Goal: Information Seeking & Learning: Compare options

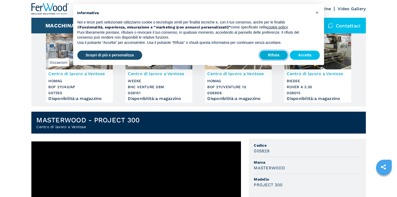
click at [271, 56] on button "Rifiuta" at bounding box center [274, 55] width 28 height 9
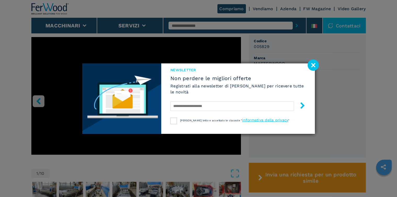
scroll to position [209, 0]
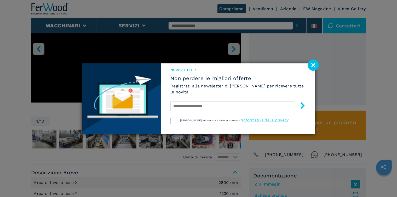
click at [313, 64] on image at bounding box center [313, 65] width 11 height 11
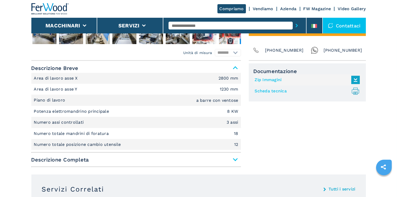
scroll to position [183, 0]
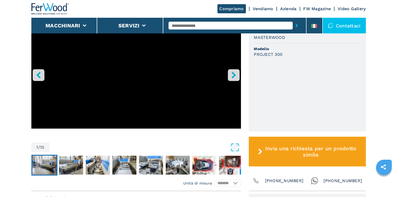
click at [48, 164] on img "Go to Slide 2" at bounding box center [44, 165] width 24 height 19
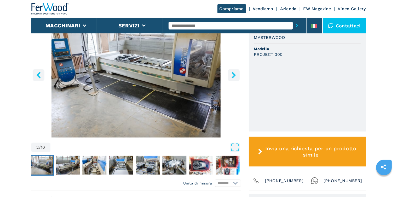
click at [234, 78] on icon "right-button" at bounding box center [234, 75] width 7 height 7
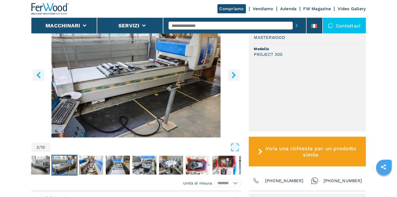
click at [232, 74] on icon "right-button" at bounding box center [234, 75] width 7 height 7
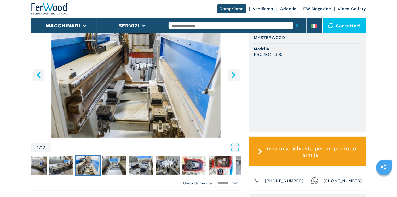
click at [231, 74] on icon "right-button" at bounding box center [234, 75] width 7 height 7
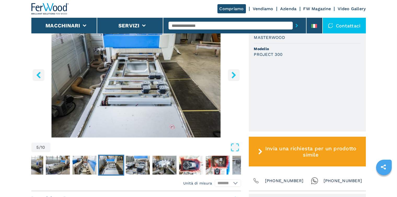
click at [231, 74] on icon "right-button" at bounding box center [234, 75] width 7 height 7
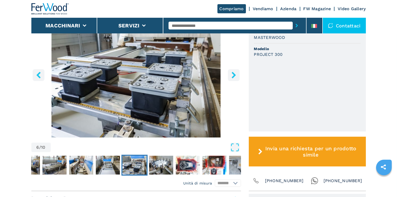
click at [228, 73] on button "right-button" at bounding box center [234, 75] width 12 height 12
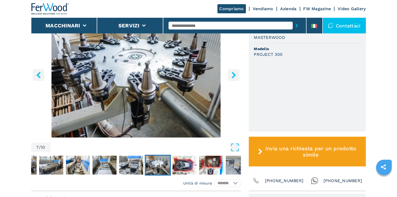
click at [228, 73] on button "right-button" at bounding box center [234, 75] width 12 height 12
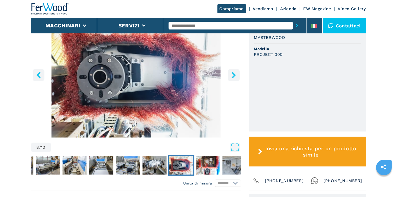
click at [231, 73] on icon "right-button" at bounding box center [234, 75] width 7 height 7
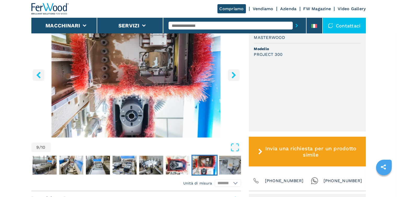
click at [231, 73] on icon "right-button" at bounding box center [234, 75] width 7 height 7
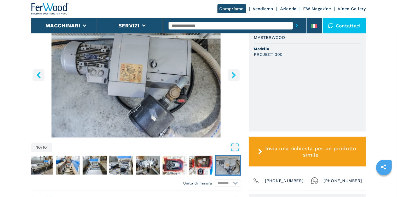
click at [231, 73] on icon "right-button" at bounding box center [234, 75] width 7 height 7
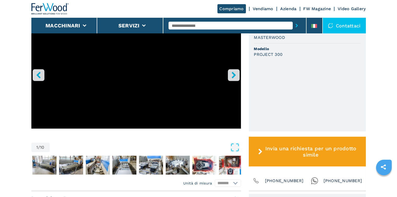
click at [231, 73] on icon "right-button" at bounding box center [234, 75] width 7 height 7
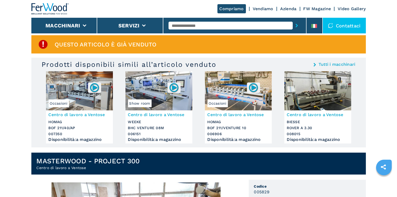
scroll to position [0, 0]
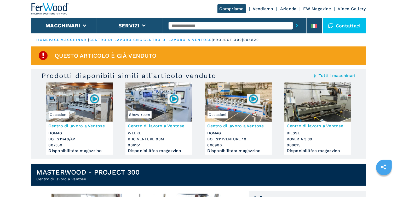
click at [121, 39] on link "centro di lavoro cnc" at bounding box center [115, 40] width 53 height 4
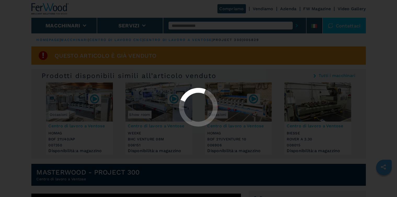
select select "**********"
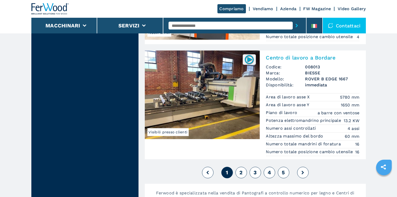
scroll to position [1333, 0]
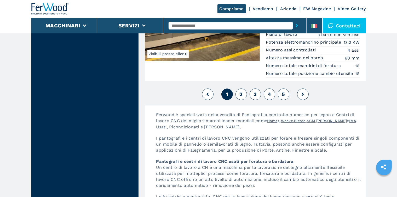
click at [242, 97] on span "2" at bounding box center [240, 94] width 3 height 6
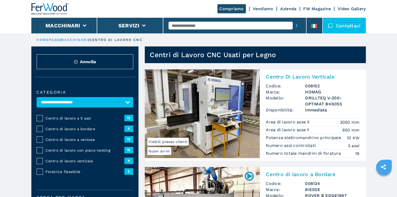
click at [129, 150] on span "15" at bounding box center [128, 150] width 9 height 6
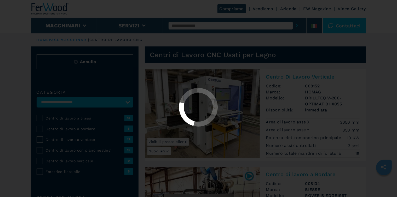
select select "**********"
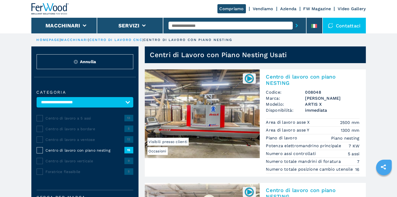
scroll to position [26, 0]
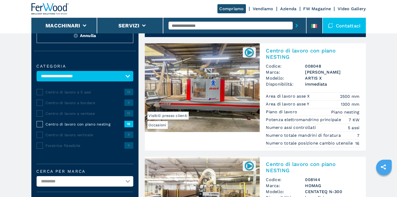
click at [230, 87] on img at bounding box center [202, 87] width 115 height 89
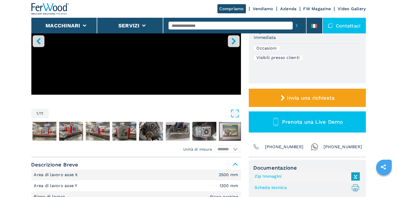
scroll to position [235, 0]
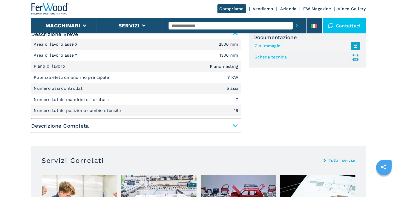
click at [237, 126] on span "Descrizione Completa" at bounding box center [136, 125] width 210 height 9
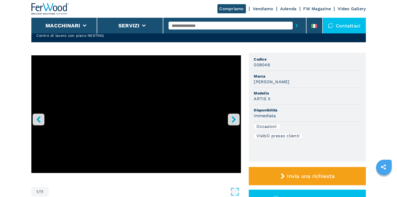
scroll to position [131, 0]
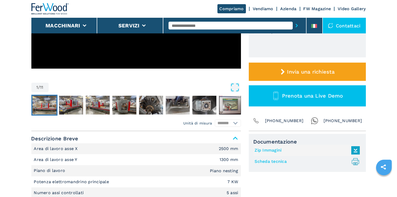
click at [45, 105] on img "Go to Slide 2" at bounding box center [44, 105] width 24 height 19
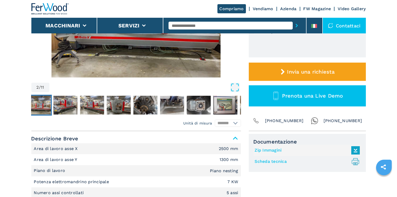
scroll to position [52, 0]
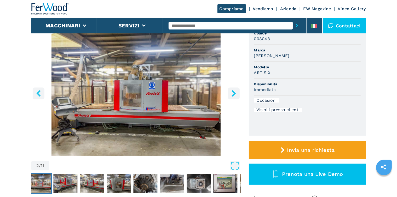
click at [189, 102] on img "Go to Slide 2" at bounding box center [136, 92] width 210 height 127
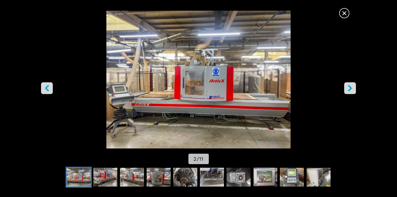
click at [350, 89] on icon "right-button" at bounding box center [350, 88] width 7 height 7
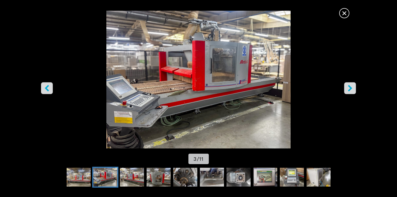
click at [350, 89] on icon "right-button" at bounding box center [350, 88] width 7 height 7
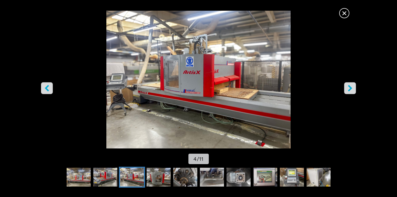
click at [350, 89] on icon "right-button" at bounding box center [350, 88] width 7 height 7
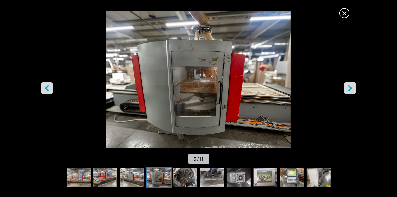
click at [350, 89] on icon "right-button" at bounding box center [350, 88] width 7 height 7
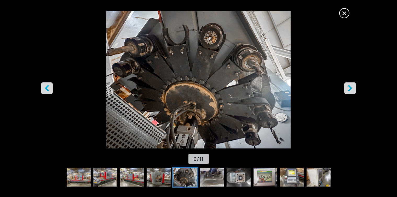
click at [350, 89] on icon "right-button" at bounding box center [350, 88] width 7 height 7
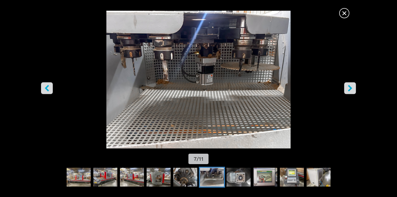
click at [350, 89] on icon "right-button" at bounding box center [350, 88] width 7 height 7
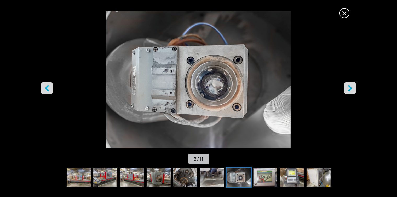
click at [351, 89] on icon "right-button" at bounding box center [350, 88] width 7 height 7
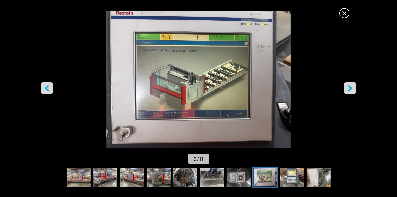
click at [351, 89] on icon "right-button" at bounding box center [350, 88] width 4 height 7
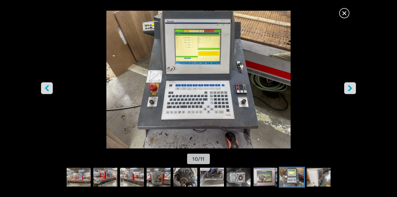
click at [350, 89] on icon "right-button" at bounding box center [350, 88] width 4 height 7
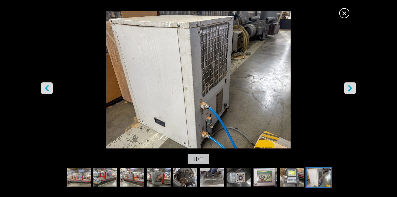
click at [350, 89] on icon "right-button" at bounding box center [350, 88] width 4 height 7
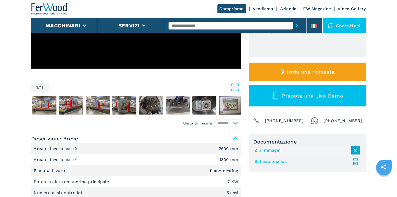
scroll to position [0, 0]
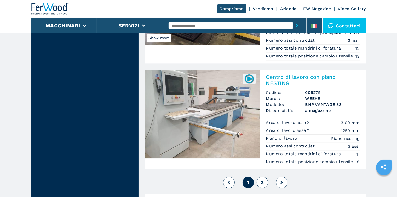
scroll to position [1333, 0]
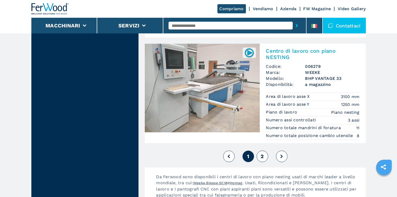
click at [222, 100] on img at bounding box center [202, 88] width 115 height 89
click at [215, 102] on img at bounding box center [202, 88] width 115 height 89
click at [261, 160] on span "2" at bounding box center [262, 156] width 3 height 6
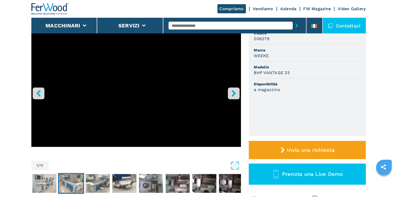
click at [64, 186] on img "Go to Slide 3" at bounding box center [71, 183] width 24 height 19
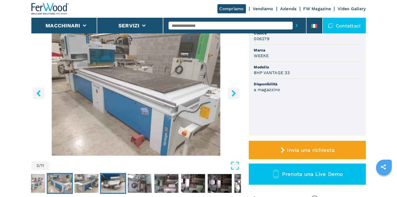
click at [114, 183] on img "Go to Slide 5" at bounding box center [113, 183] width 24 height 19
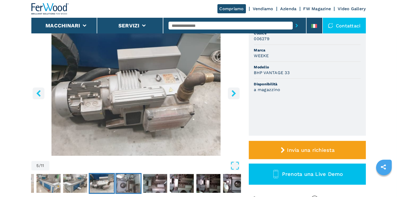
click at [130, 185] on img "Go to Slide 6" at bounding box center [128, 183] width 24 height 19
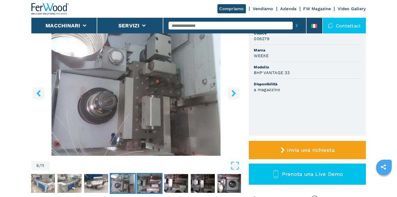
click at [147, 185] on img "Go to Slide 7" at bounding box center [149, 183] width 24 height 19
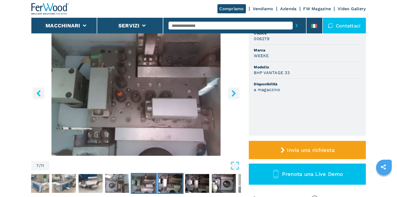
click at [169, 186] on img "Go to Slide 8" at bounding box center [170, 183] width 24 height 19
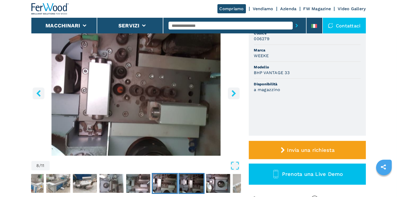
click at [189, 184] on img "Go to Slide 9" at bounding box center [191, 183] width 24 height 19
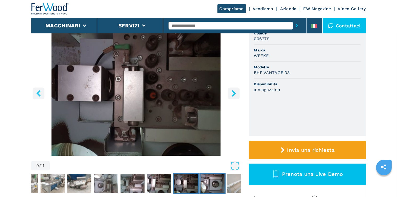
click at [214, 183] on img "Go to Slide 10" at bounding box center [212, 183] width 24 height 19
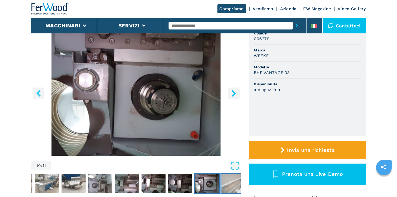
click at [233, 183] on img "Go to Slide 11" at bounding box center [233, 183] width 24 height 19
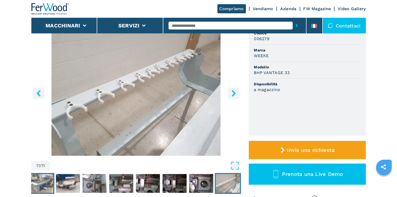
click at [44, 184] on img "Go to Slide 4" at bounding box center [41, 183] width 24 height 19
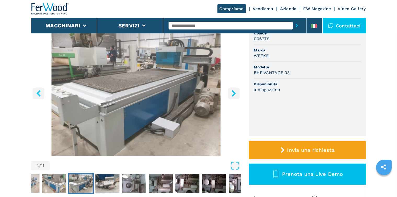
click at [74, 187] on img "Go to Slide 4" at bounding box center [81, 183] width 24 height 19
click at [51, 182] on img "Go to Slide 3" at bounding box center [54, 183] width 24 height 19
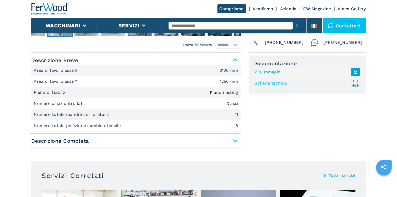
scroll to position [131, 0]
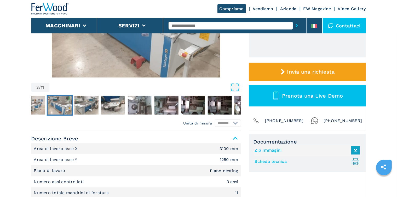
click at [288, 10] on link "Azienda" at bounding box center [288, 8] width 16 height 5
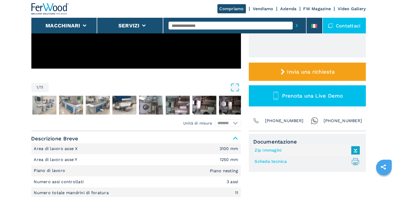
scroll to position [0, 0]
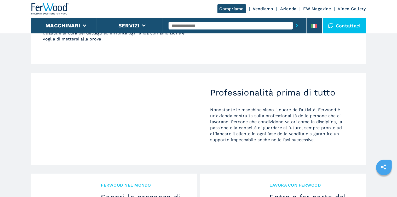
scroll to position [383, 0]
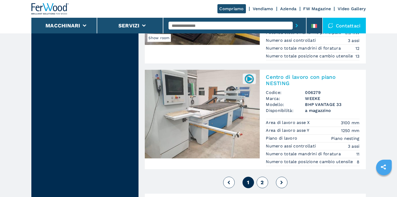
scroll to position [1438, 0]
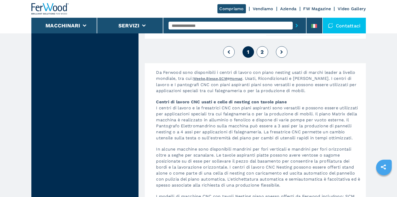
click at [260, 58] on button "2" at bounding box center [263, 52] width 12 height 12
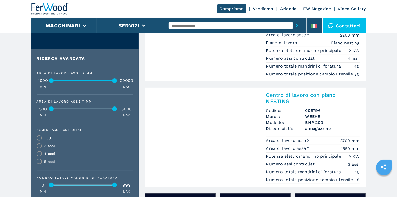
scroll to position [340, 0]
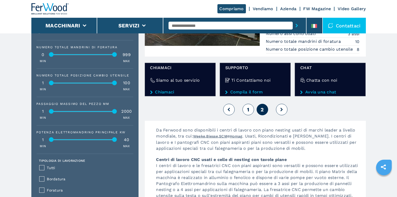
click at [249, 113] on span "1" at bounding box center [248, 110] width 2 height 6
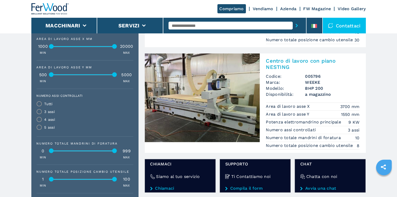
scroll to position [348, 0]
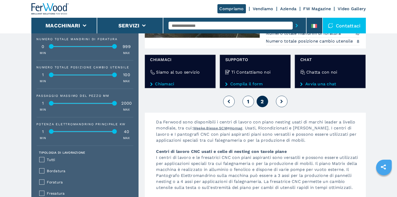
click at [249, 105] on button "1" at bounding box center [249, 102] width 12 height 12
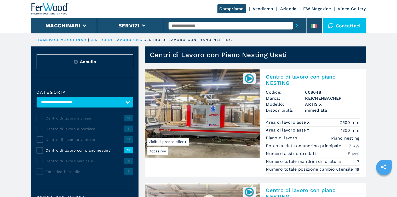
click at [288, 10] on link "Azienda" at bounding box center [288, 8] width 16 height 5
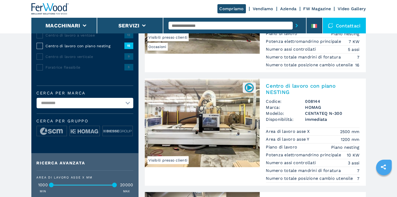
scroll to position [131, 0]
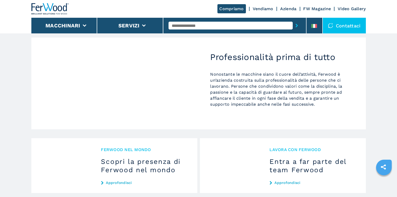
scroll to position [539, 0]
